Goal: Information Seeking & Learning: Learn about a topic

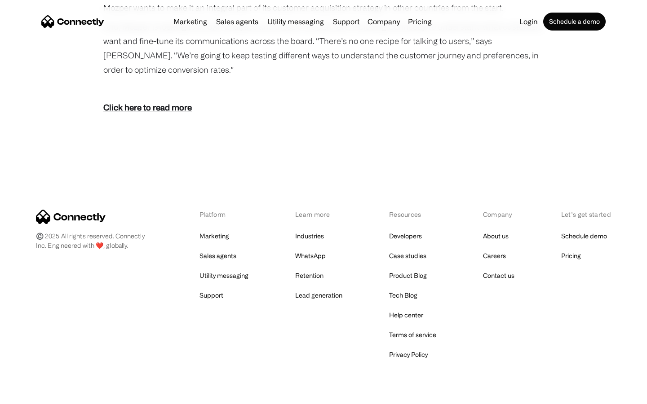
scroll to position [1230, 0]
